Goal: Check status

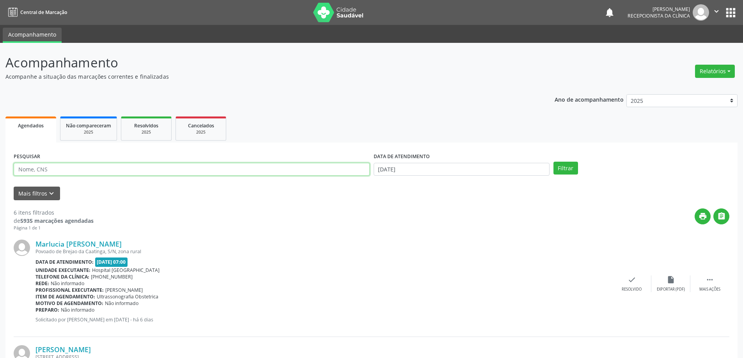
click at [154, 174] on input "text" at bounding box center [192, 169] width 356 height 13
type input "704000890634863"
click at [553, 162] on button "Filtrar" at bounding box center [565, 168] width 25 height 13
click at [630, 278] on div "check Resolvido" at bounding box center [637, 284] width 39 height 17
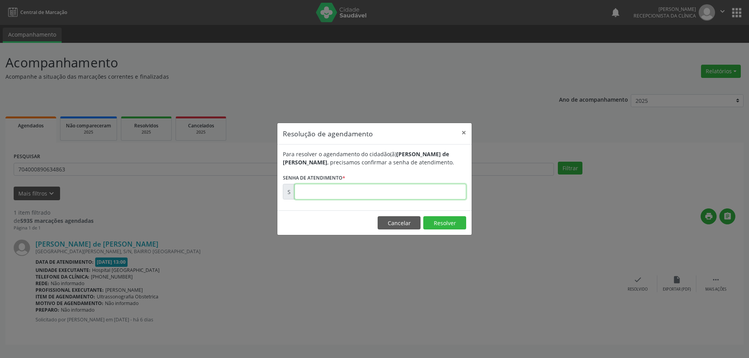
click at [399, 192] on input "text" at bounding box center [380, 192] width 172 height 16
type input "00176722"
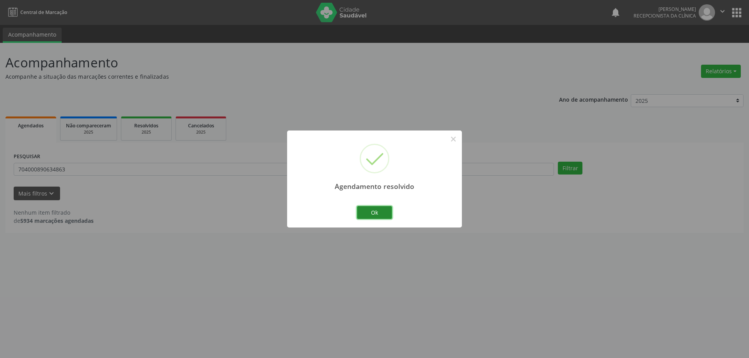
click at [369, 216] on button "Ok" at bounding box center [374, 212] width 35 height 13
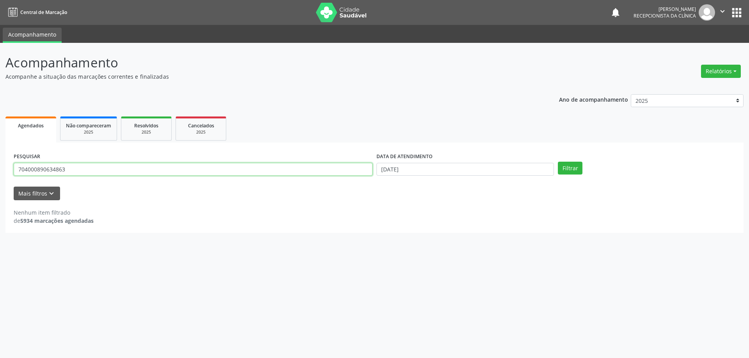
drag, startPoint x: 80, startPoint y: 171, endPoint x: 0, endPoint y: 154, distance: 82.1
click at [0, 159] on div "Acompanhamento Acompanhe a situação das marcações correntes e finalizadas Relat…" at bounding box center [374, 201] width 749 height 316
click at [410, 168] on input "[DATE]" at bounding box center [464, 169] width 177 height 13
click at [468, 240] on span "19" at bounding box center [467, 240] width 15 height 15
type input "[DATE]"
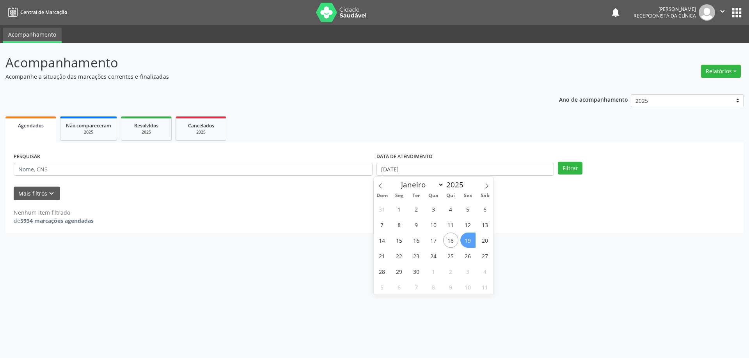
click at [468, 243] on span "19" at bounding box center [467, 240] width 15 height 15
click at [564, 166] on button "Filtrar" at bounding box center [570, 168] width 25 height 13
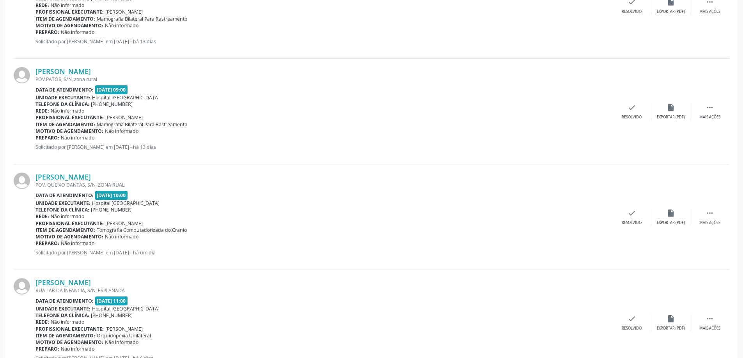
scroll to position [741, 0]
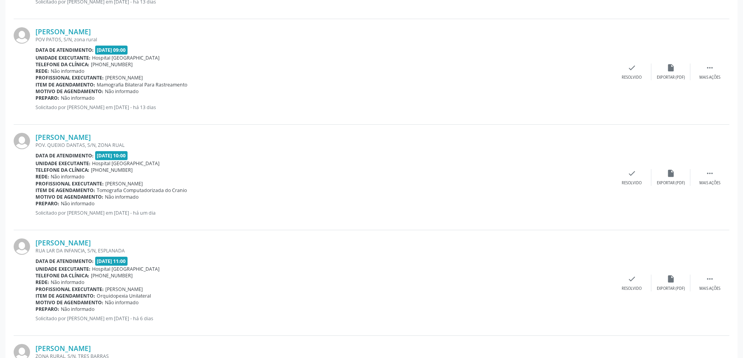
drag, startPoint x: 133, startPoint y: 135, endPoint x: 35, endPoint y: 136, distance: 98.3
click at [35, 136] on div "[PERSON_NAME] POV. QUEIXO DANTAS, S/N, ZONA RUAL Data de atendimento: [DATE] 10…" at bounding box center [372, 178] width 716 height 106
copy div "[PERSON_NAME]"
click at [168, 167] on div "Unidade executante: [GEOGRAPHIC_DATA]" at bounding box center [323, 163] width 577 height 7
drag, startPoint x: 132, startPoint y: 134, endPoint x: 35, endPoint y: 140, distance: 97.7
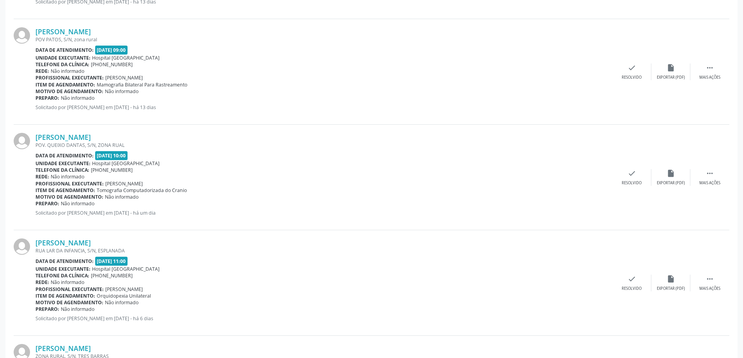
click at [35, 140] on div "[PERSON_NAME] POV. QUEIXO DANTAS, S/N, ZONA RUAL Data de atendimento: [DATE] 10…" at bounding box center [372, 178] width 716 height 106
copy div "[PERSON_NAME]"
